Goal: Task Accomplishment & Management: Manage account settings

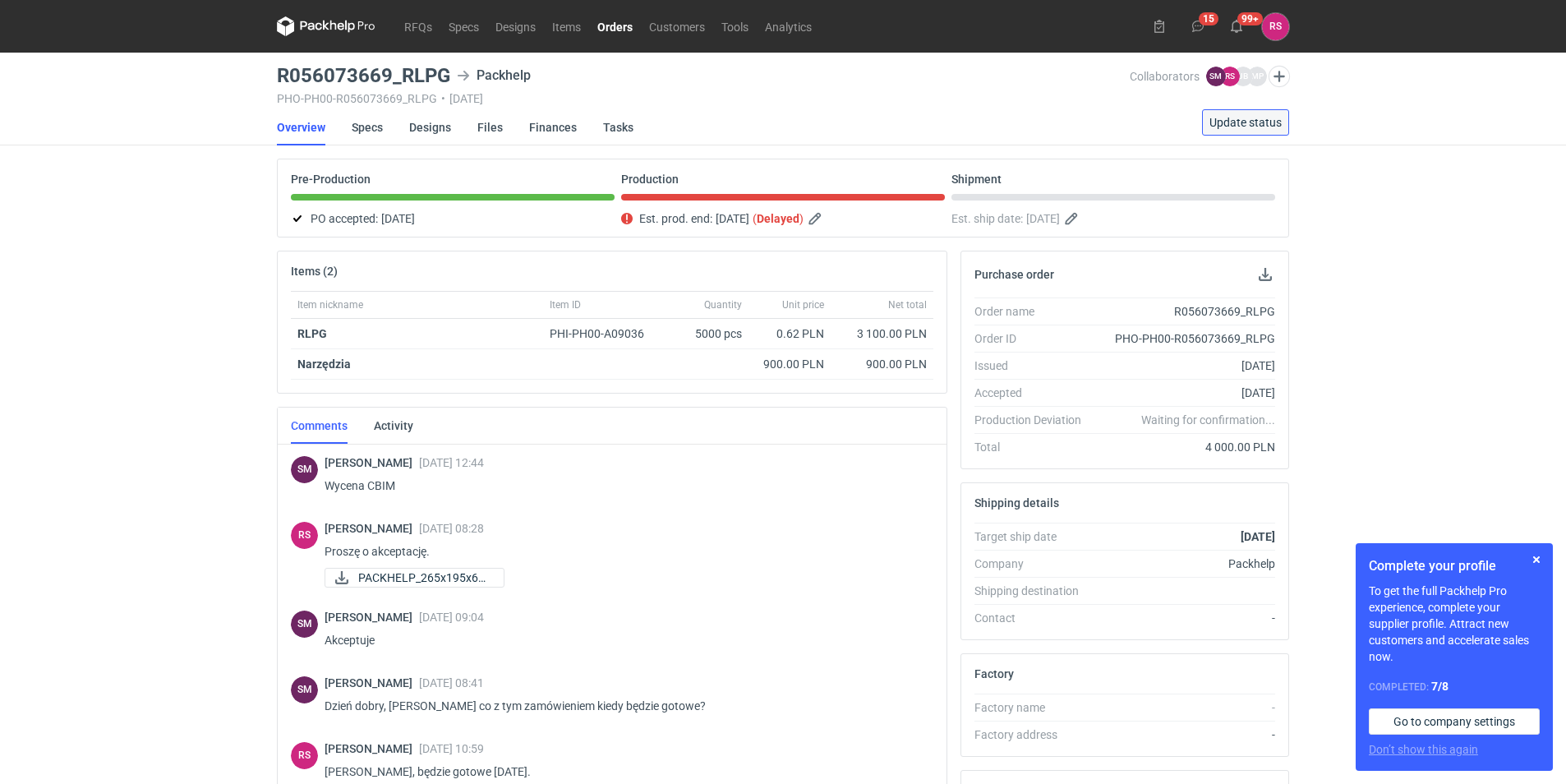
click at [1255, 121] on span "Update status" at bounding box center [1246, 122] width 72 height 12
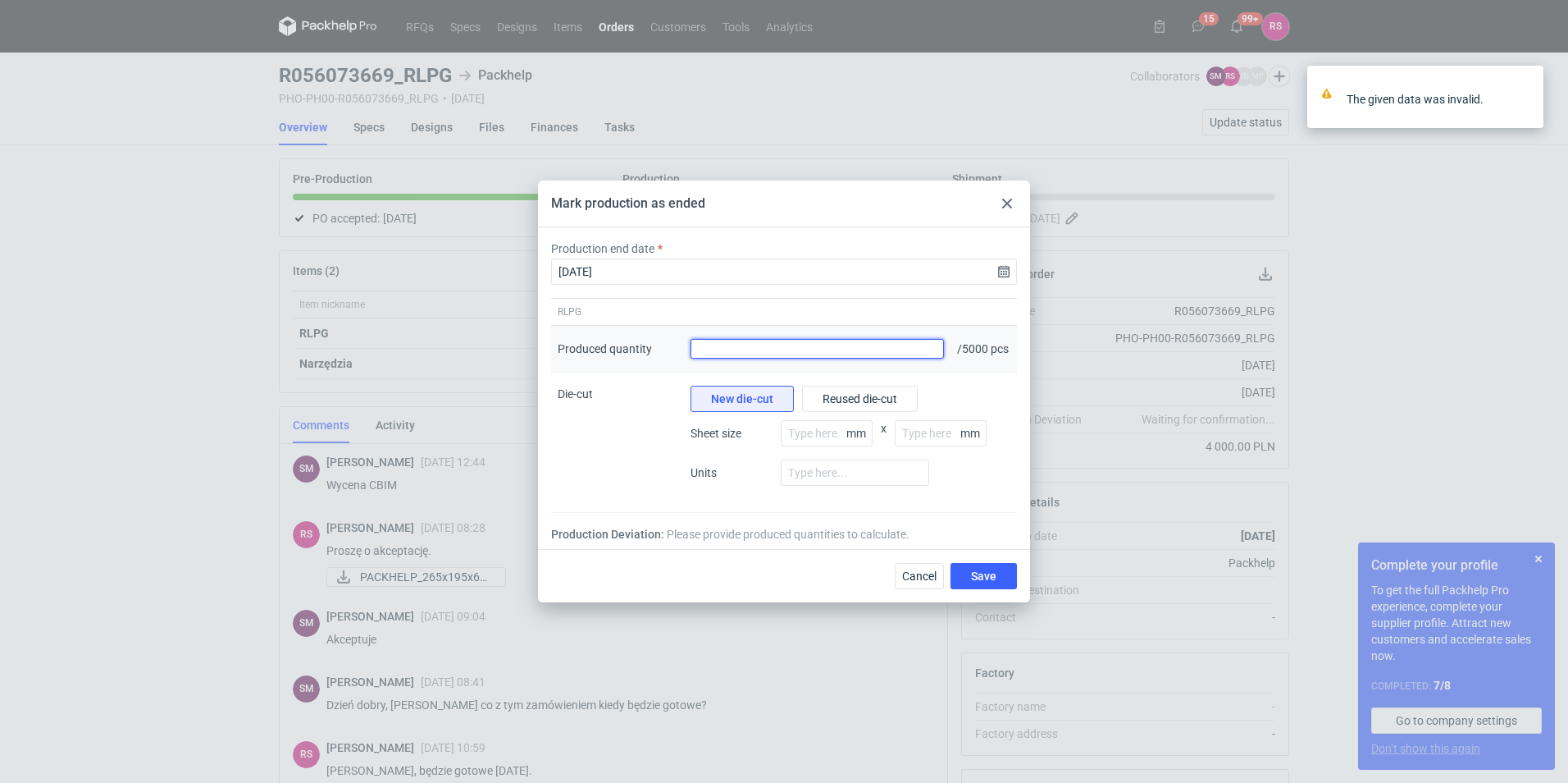
click at [806, 355] on input "Produced quantity" at bounding box center [817, 348] width 254 height 20
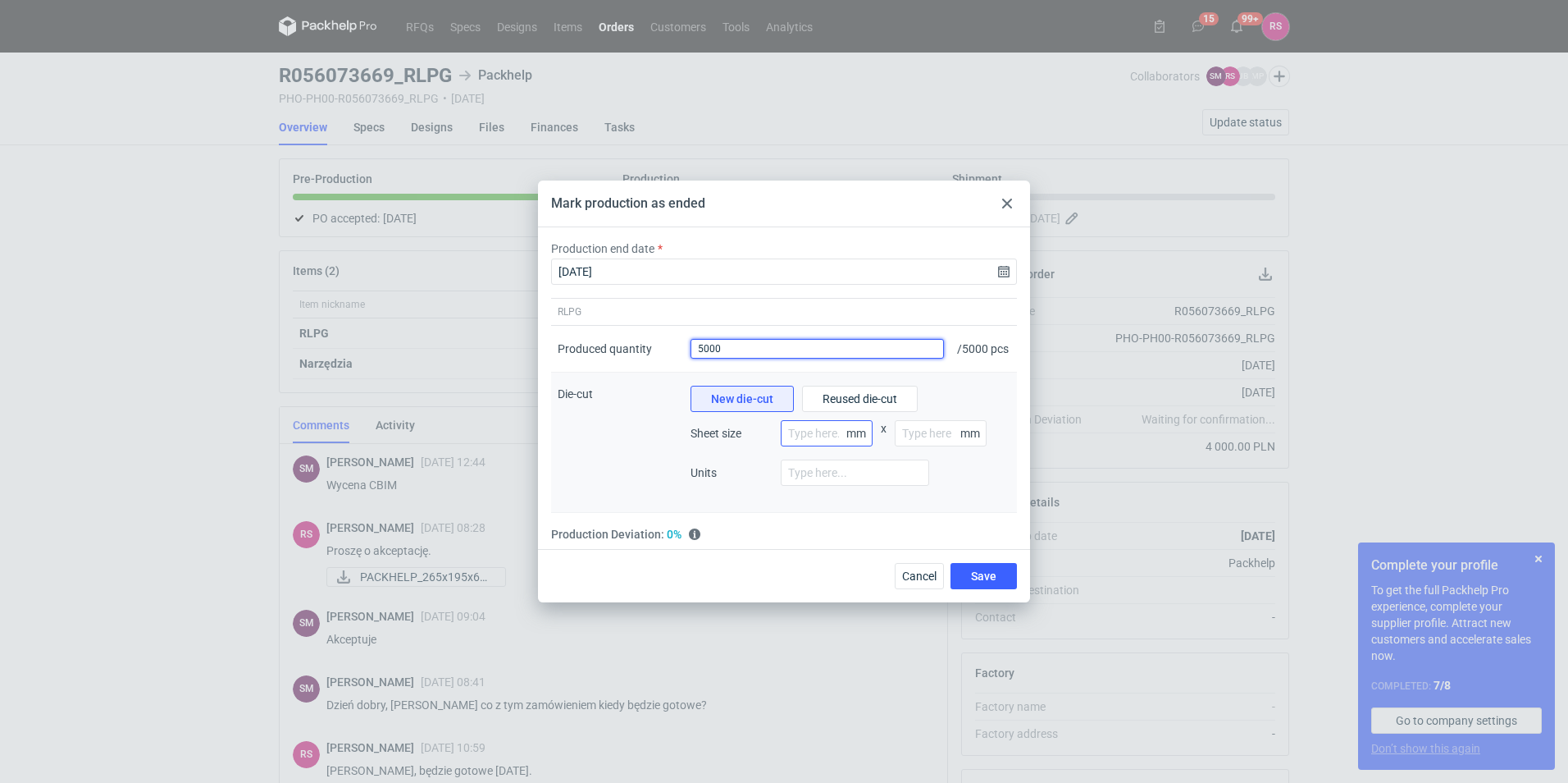
type input "5000"
click at [817, 439] on input "number" at bounding box center [827, 433] width 92 height 26
type input "800"
click at [924, 441] on input "number" at bounding box center [940, 433] width 92 height 26
type input "1200"
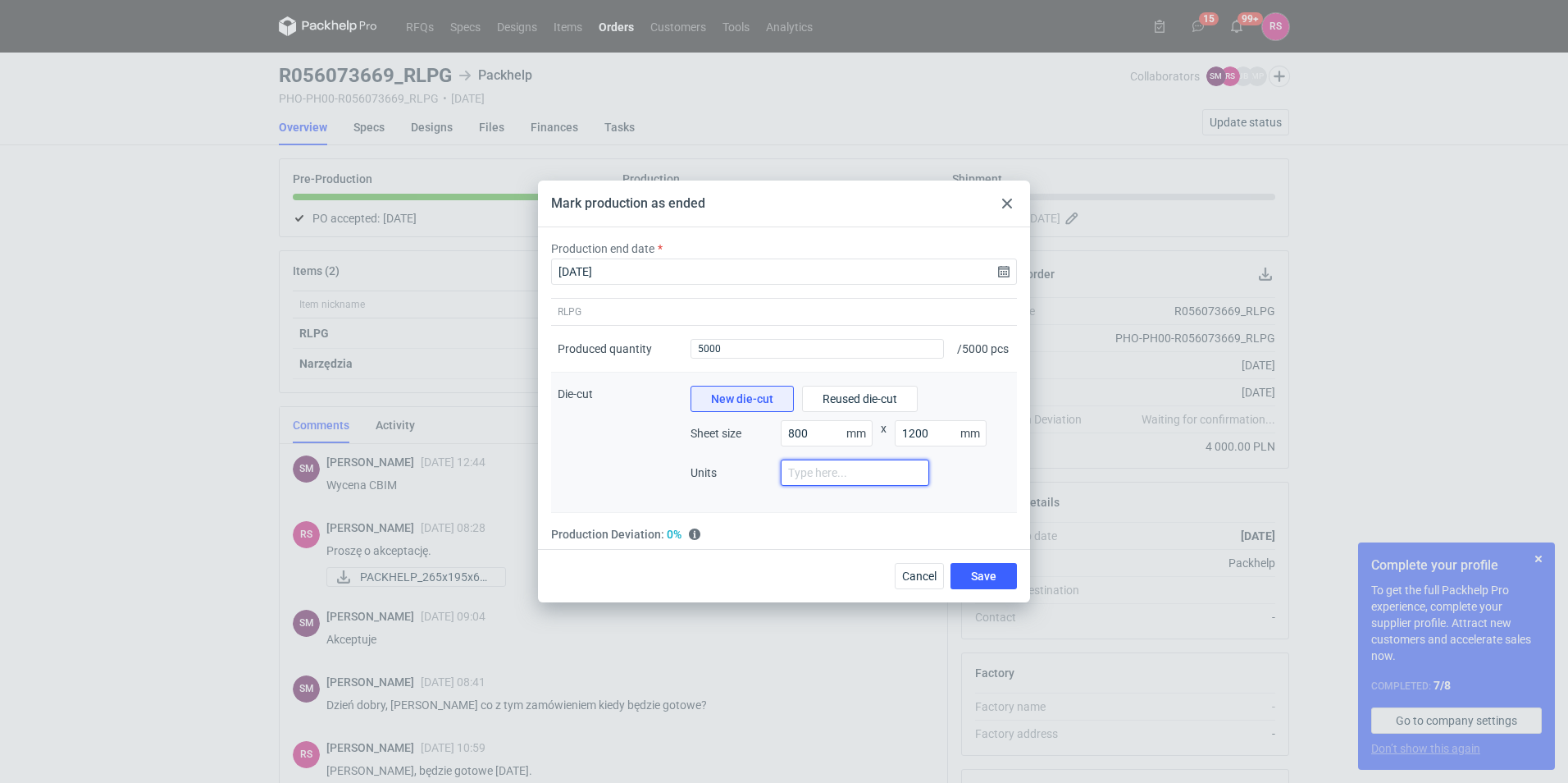
click at [833, 486] on input "number" at bounding box center [855, 473] width 148 height 26
type input "3"
click at [988, 579] on span "Save" at bounding box center [984, 576] width 25 height 12
click at [988, 579] on div "Cancel Save" at bounding box center [952, 575] width 129 height 26
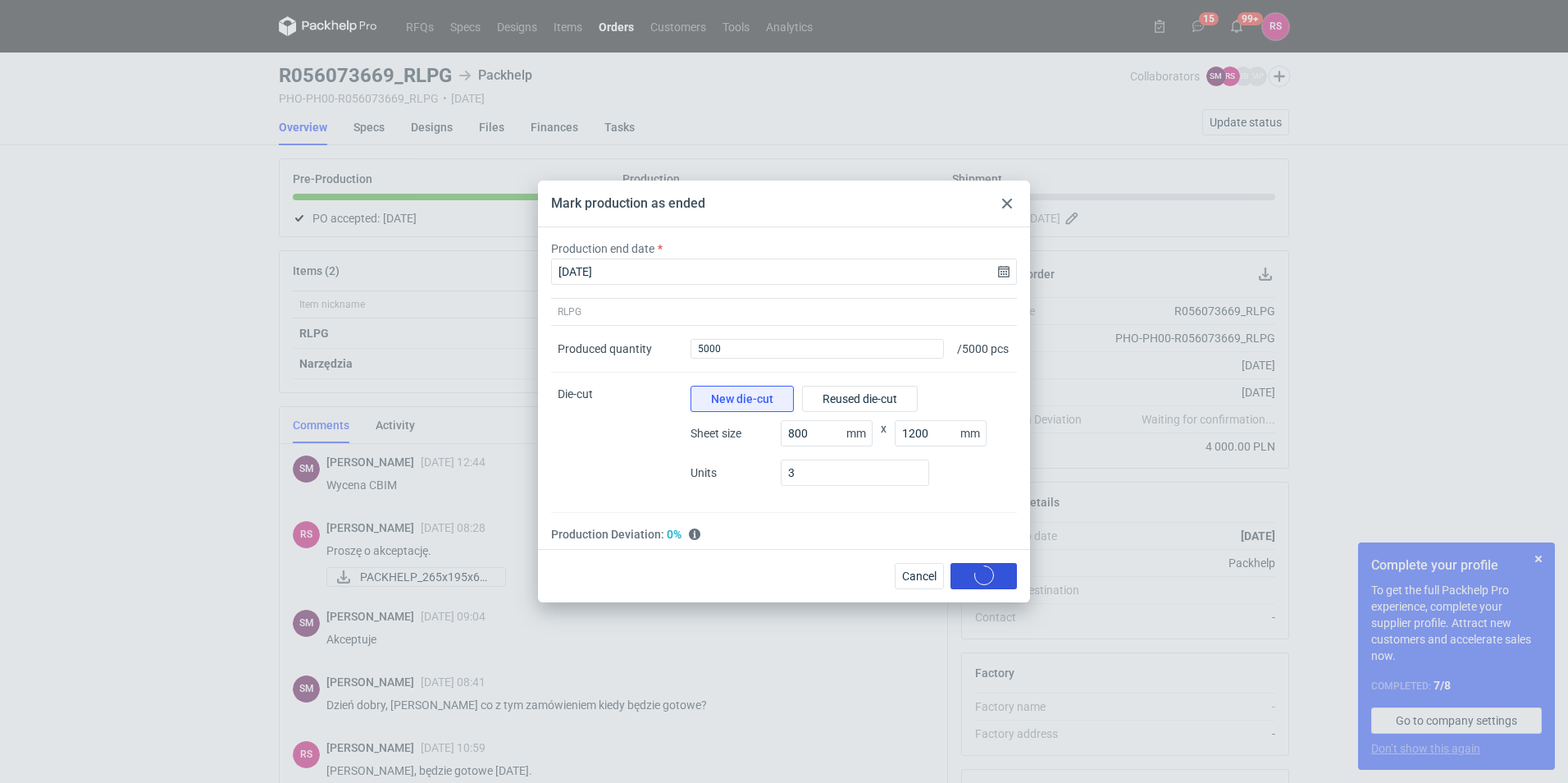
click at [988, 579] on div "Cancel Save" at bounding box center [952, 575] width 129 height 26
click at [988, 579] on span "Save" at bounding box center [984, 576] width 25 height 12
click at [988, 579] on div "Cancel Save" at bounding box center [952, 575] width 129 height 26
click at [985, 577] on span "Save" at bounding box center [984, 576] width 25 height 12
